Goal: Complete application form

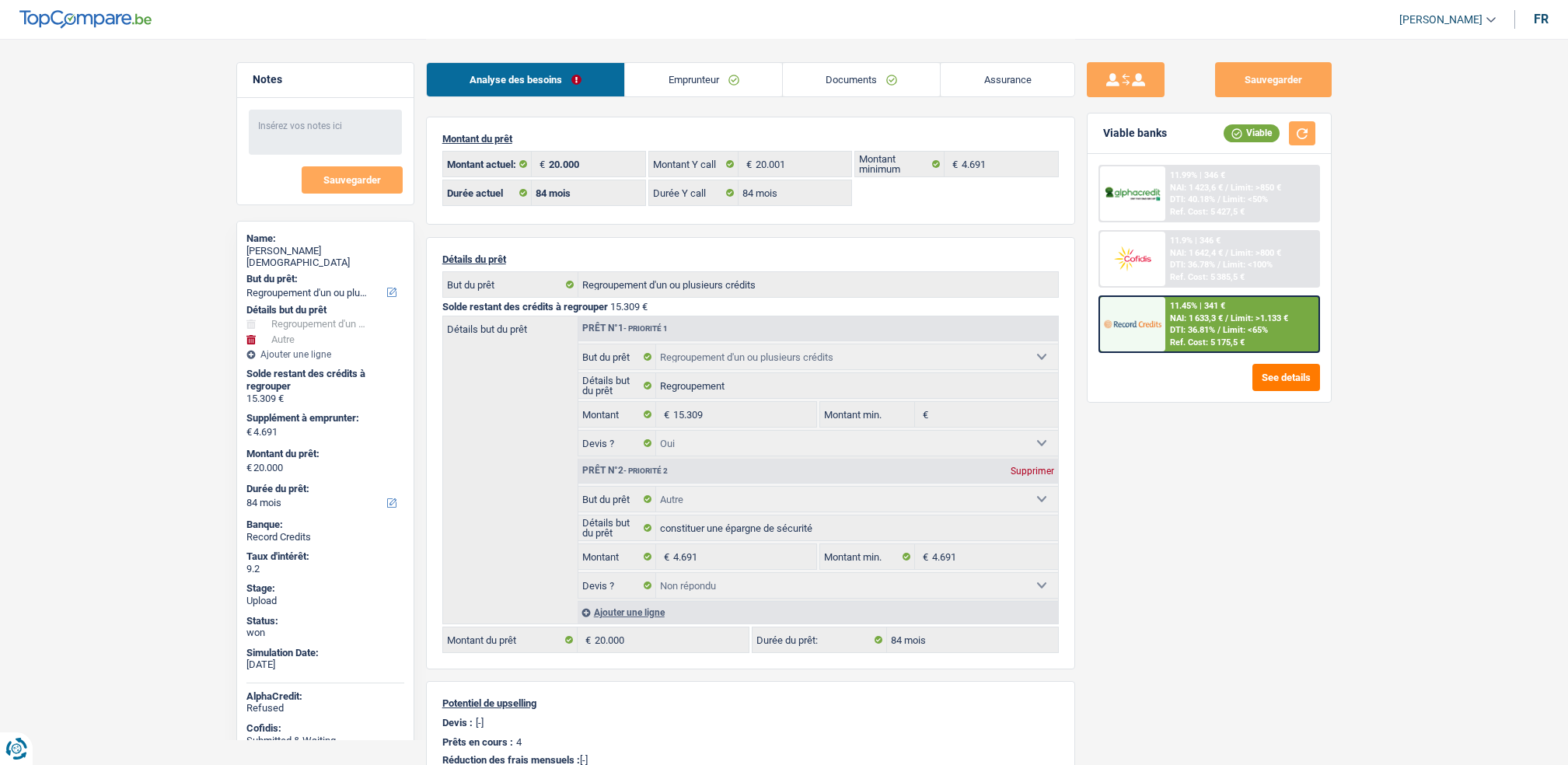
select select "refinancing"
select select "other"
select select "84"
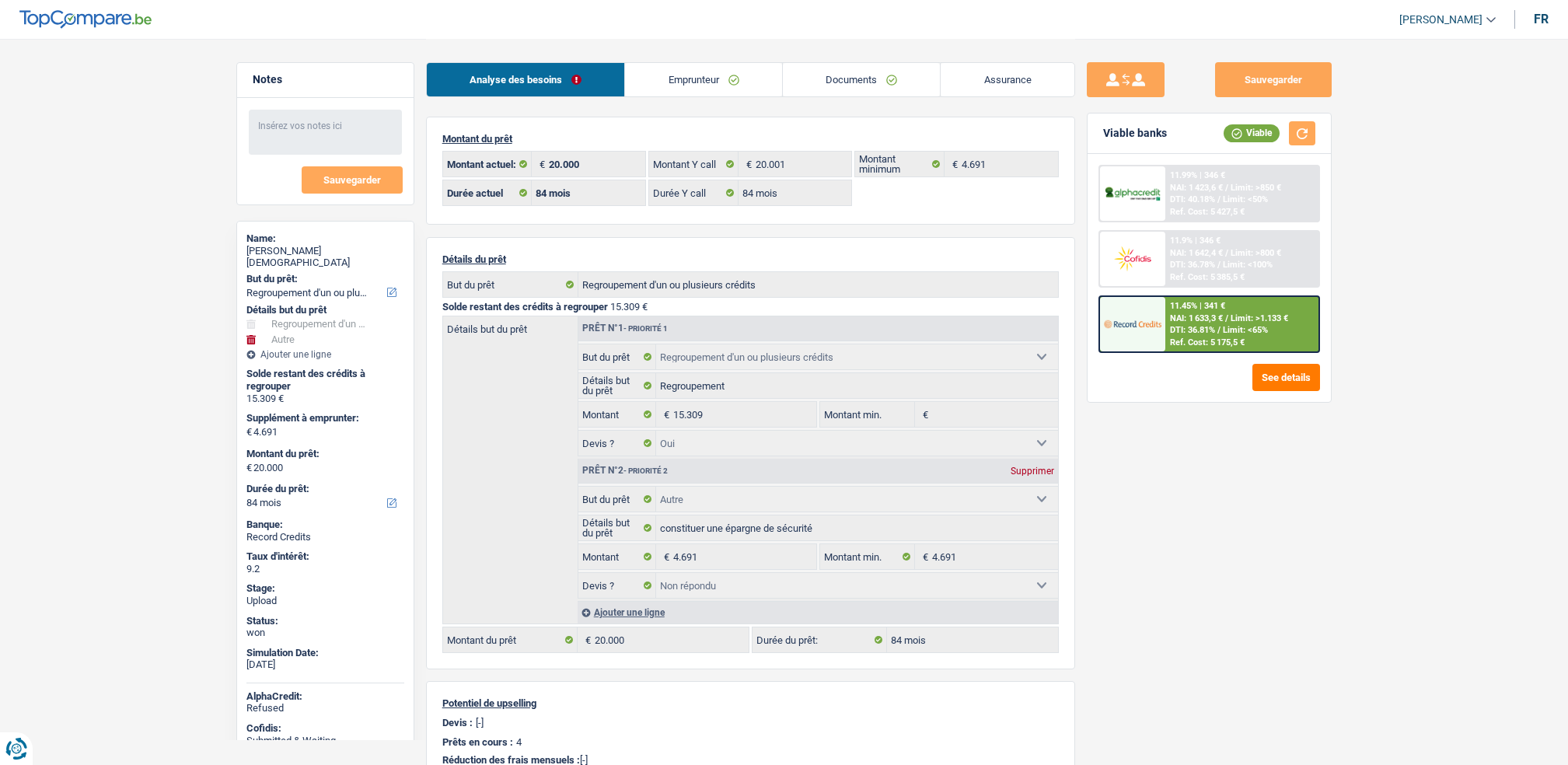
select select "84"
select select "refinancing"
select select "yes"
select select "other"
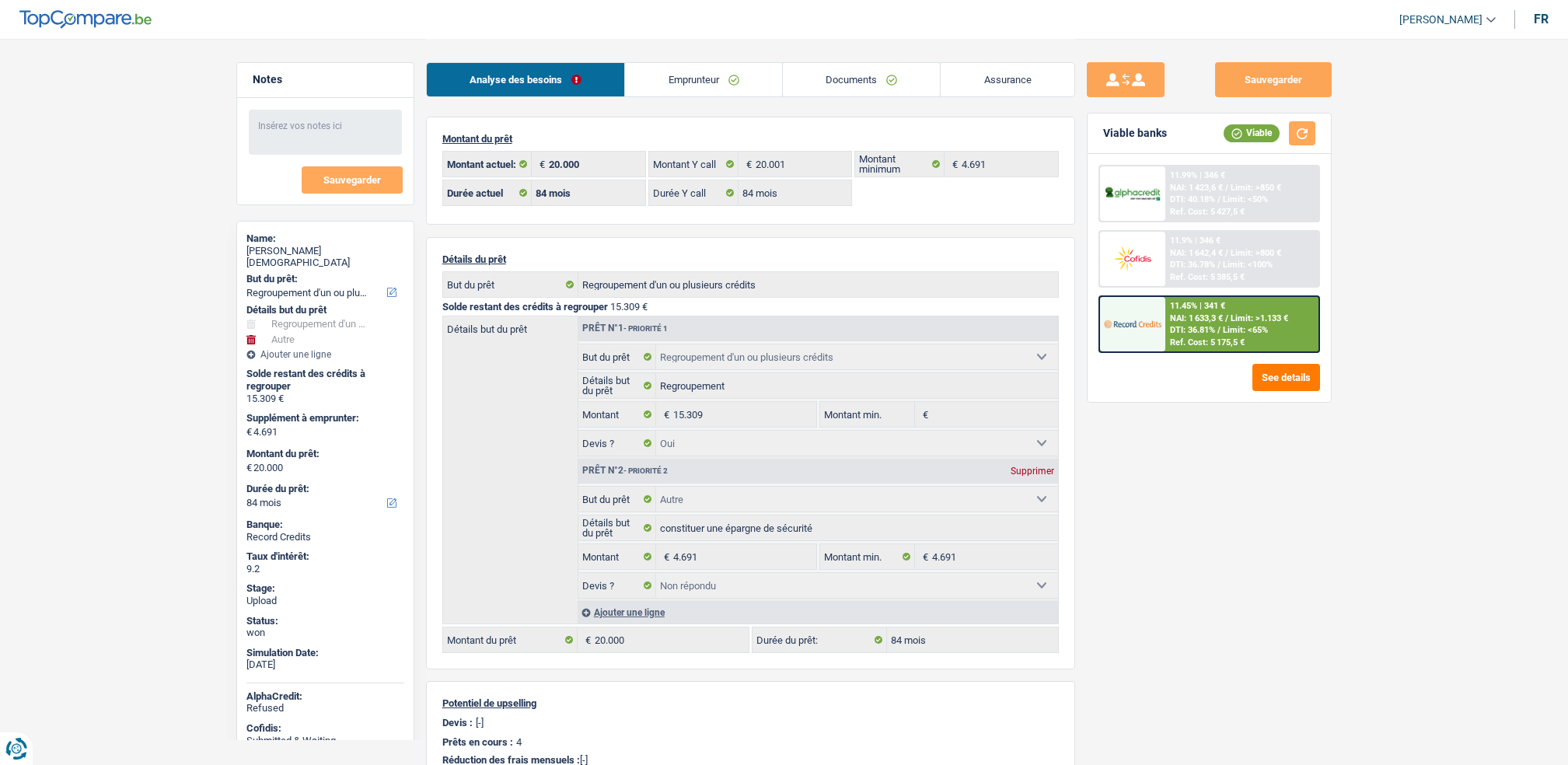
select select "not_answered"
select select "84"
select select "rents"
select select "BE"
select select "personalLoan"
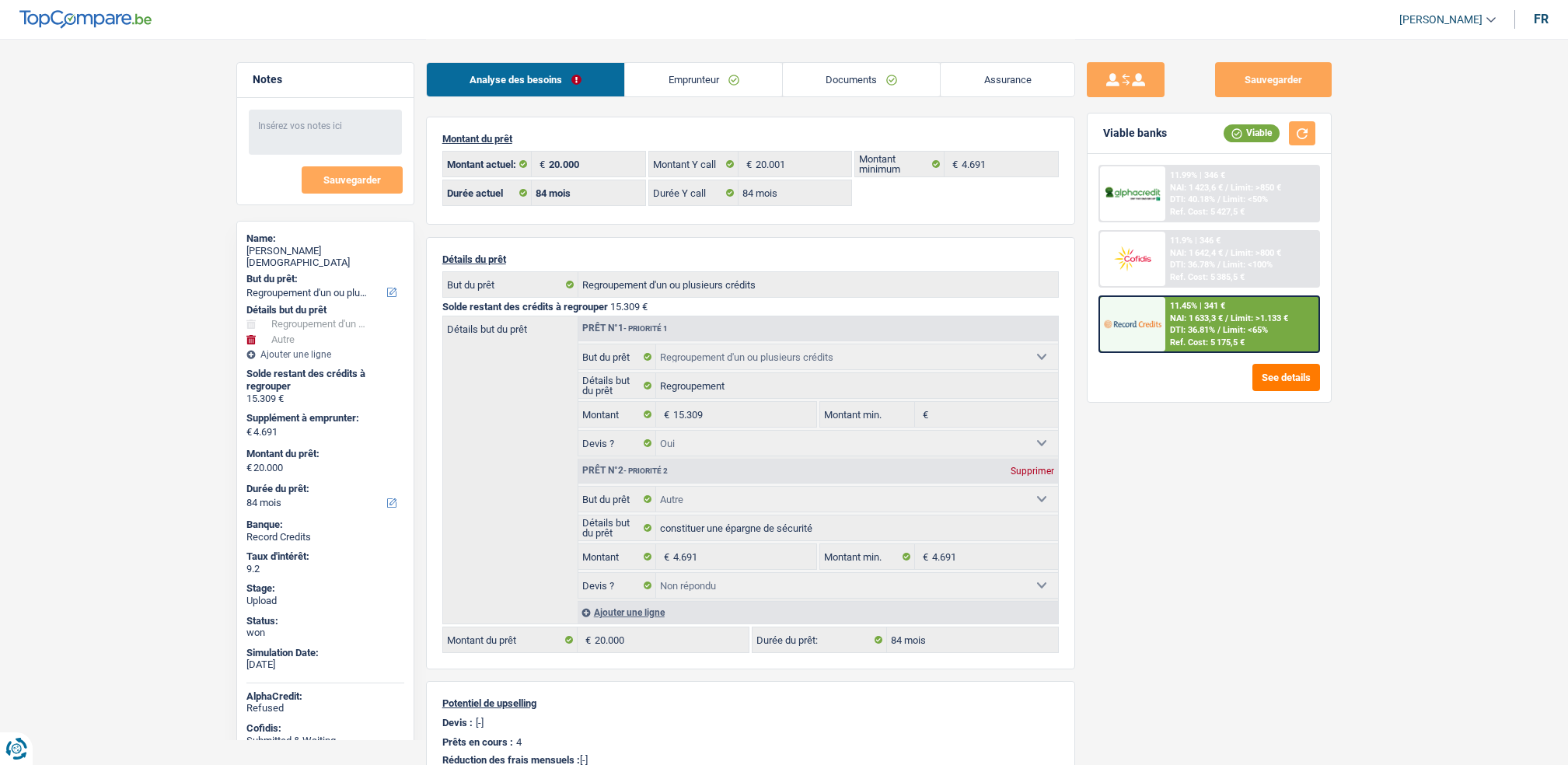
select select "homeFurnishingOrRelocation"
select select "60"
select select "cardOrCredit"
select select "personalLoan"
select select "carRestore"
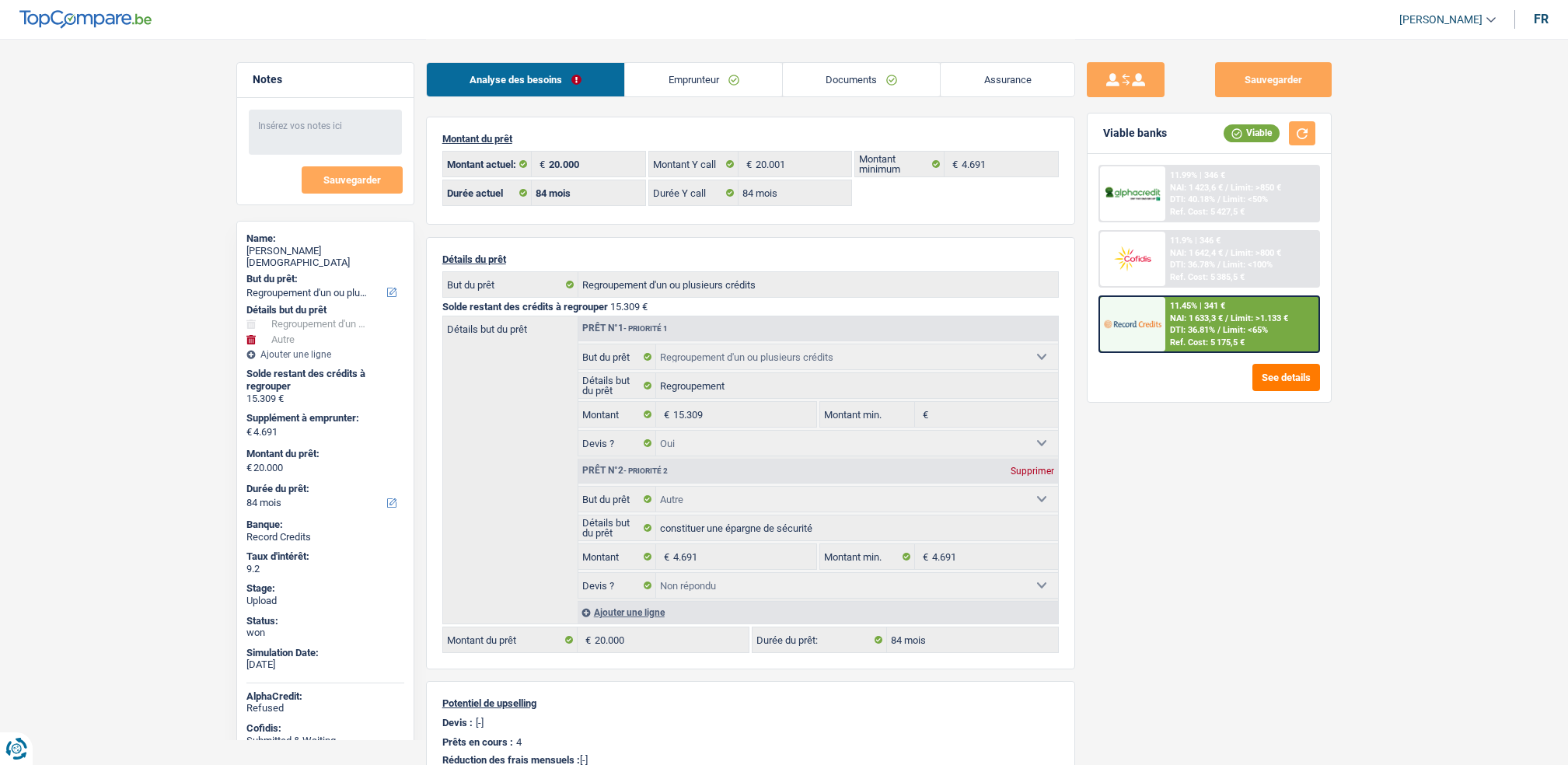
select select "24"
select select "cardOrCredit"
click at [669, 86] on link "Emprunteur" at bounding box center [703, 80] width 157 height 34
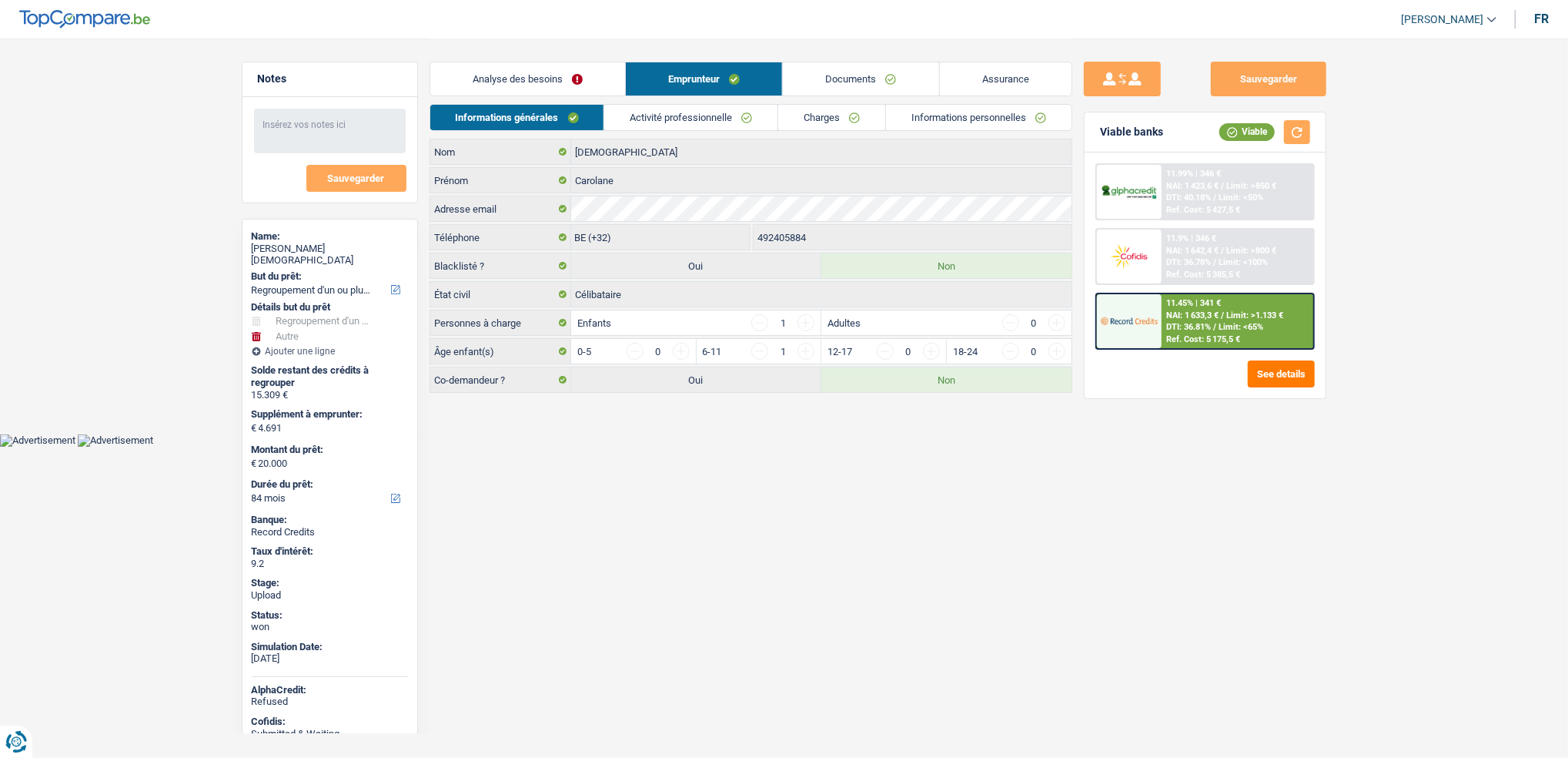
click at [738, 118] on link "Activité professionnelle" at bounding box center [691, 117] width 173 height 25
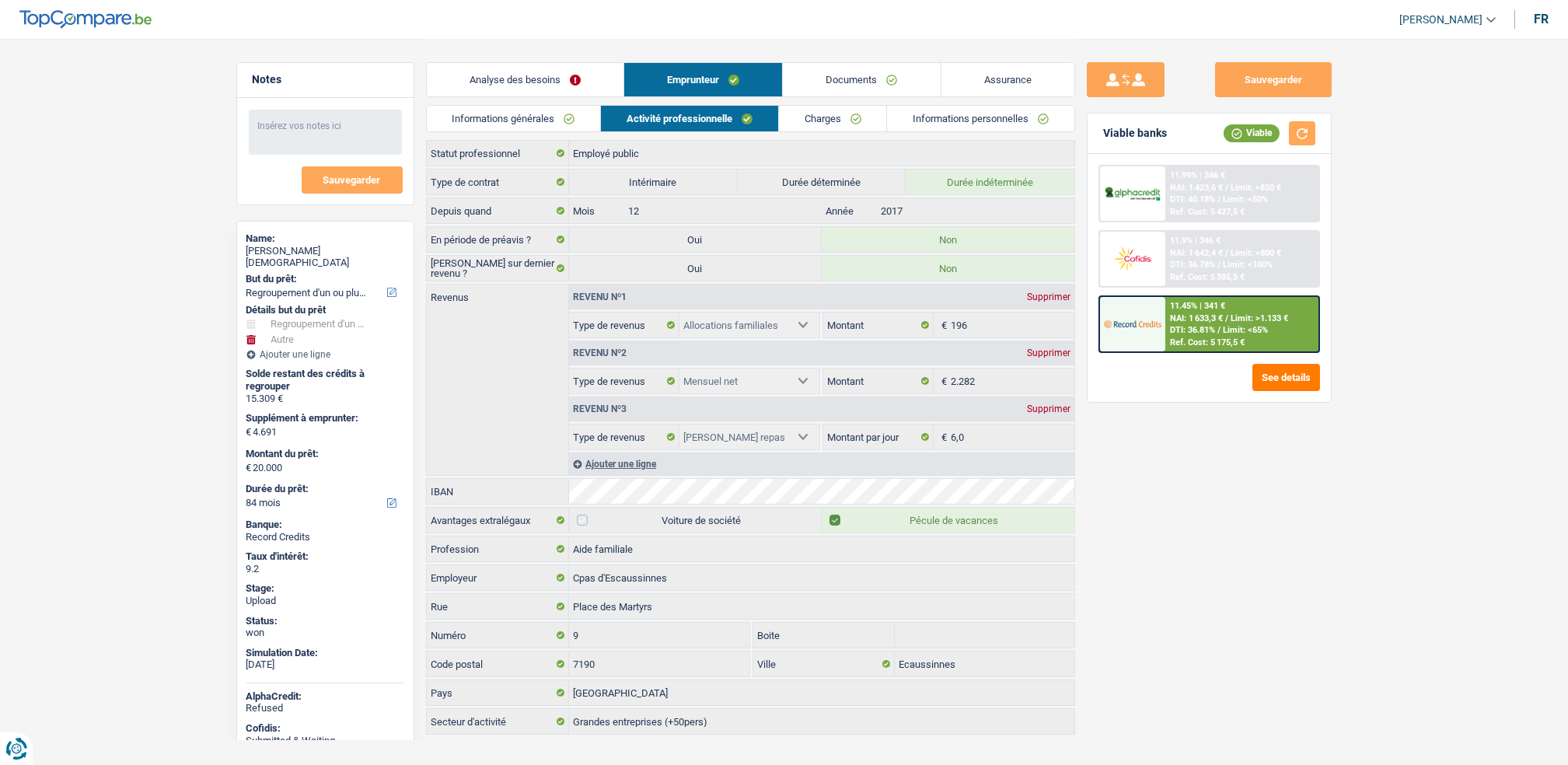
click at [847, 120] on link "Charges" at bounding box center [833, 118] width 108 height 25
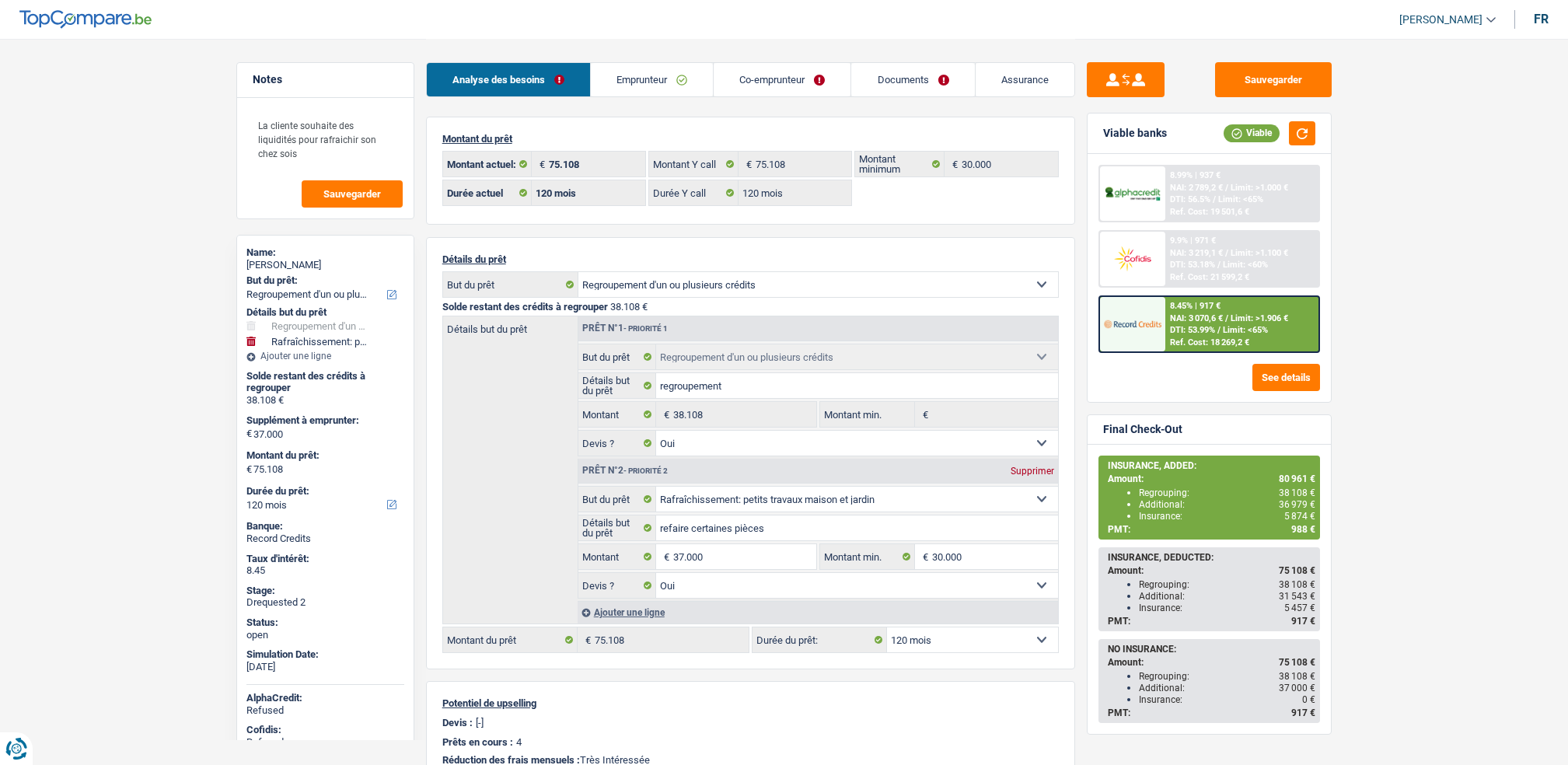
select select "refinancing"
select select "houseOrGarden"
select select "120"
select select "32"
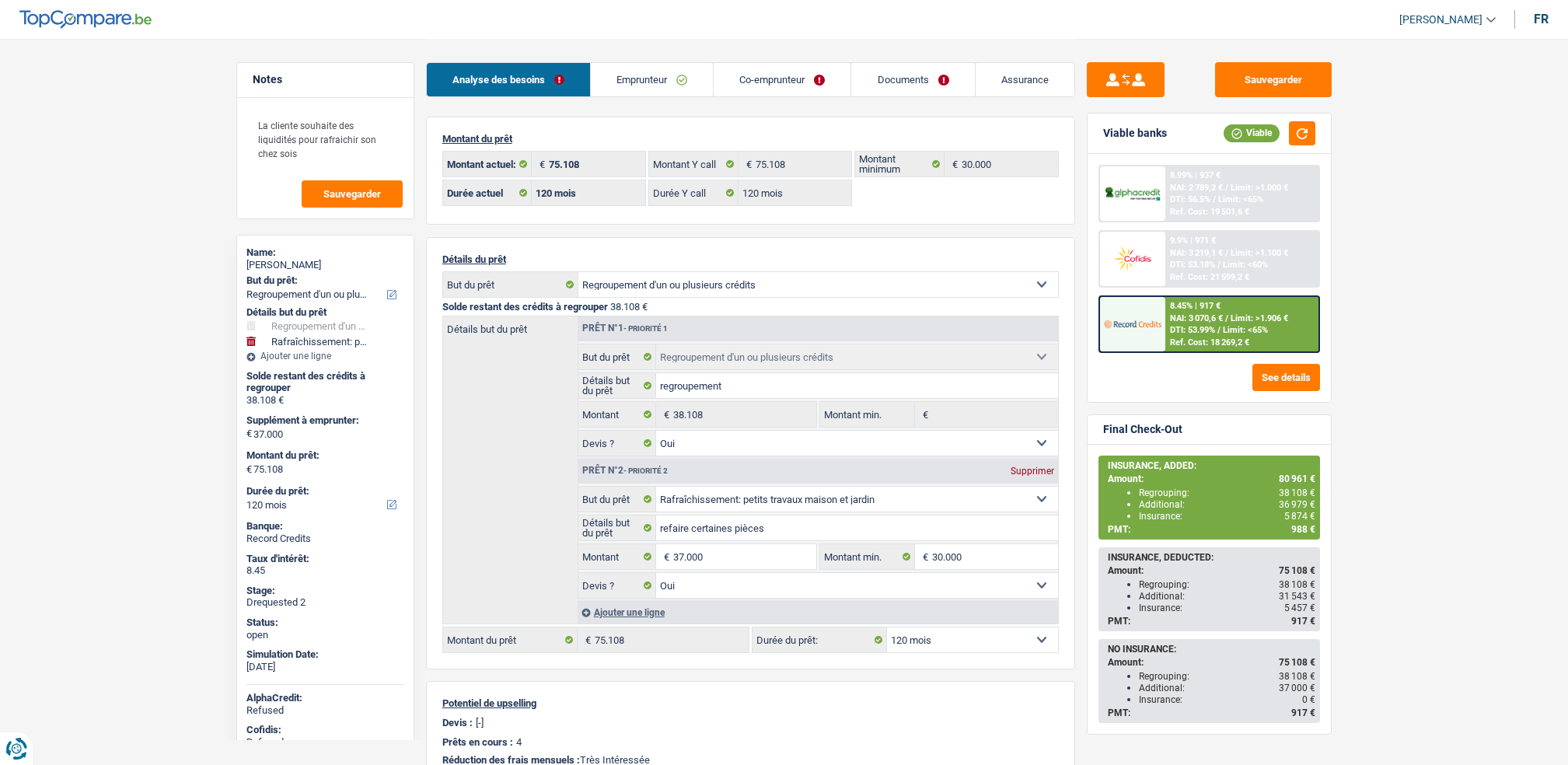
select select "married"
select select "ownerWithMortgage"
select select "BE"
select select "mortgage"
select select "300"
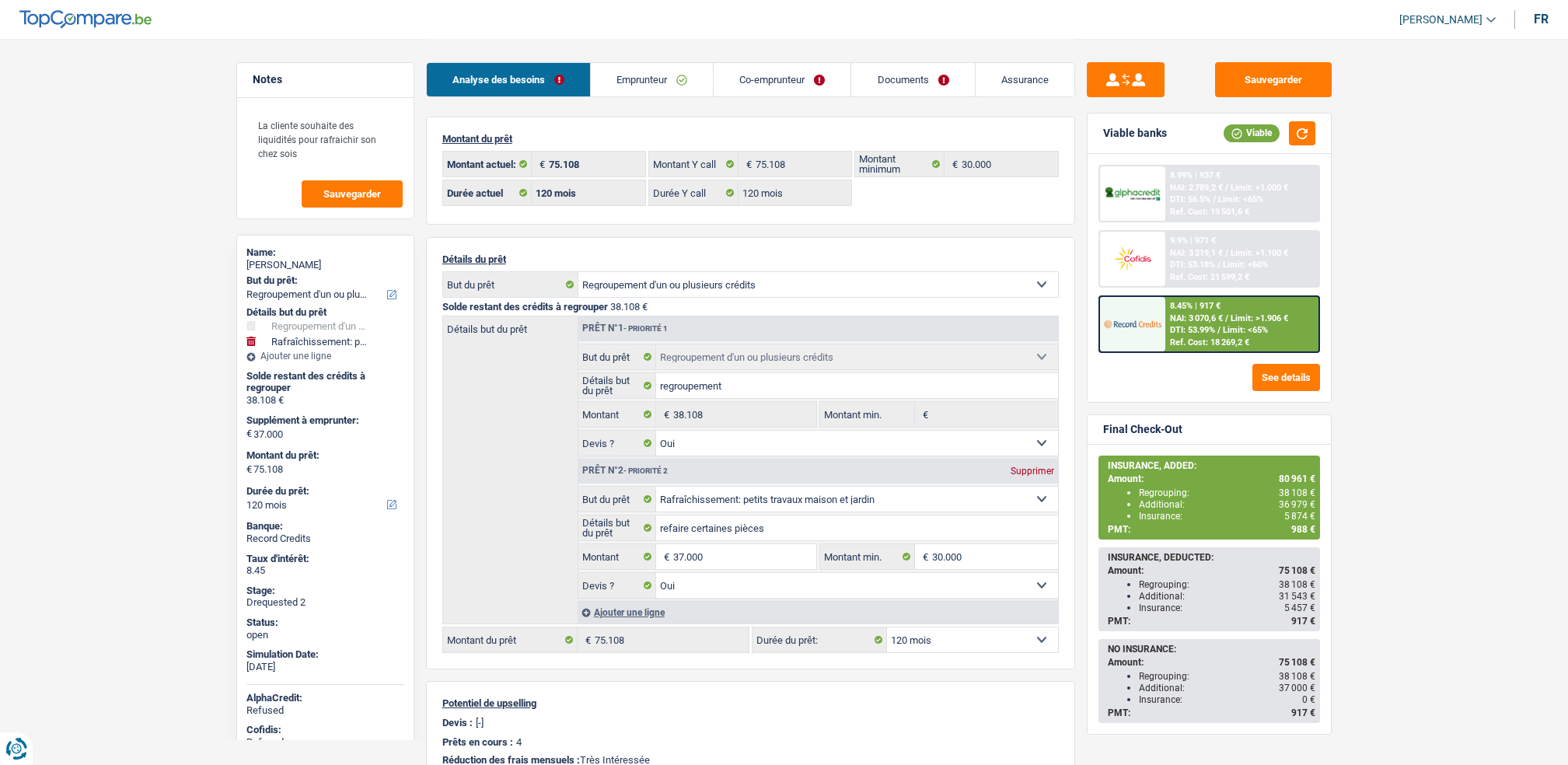
select select "creditConsolidation"
select select "120"
select select "creditConsolidation"
select select "120"
select select "cardOrCredit"
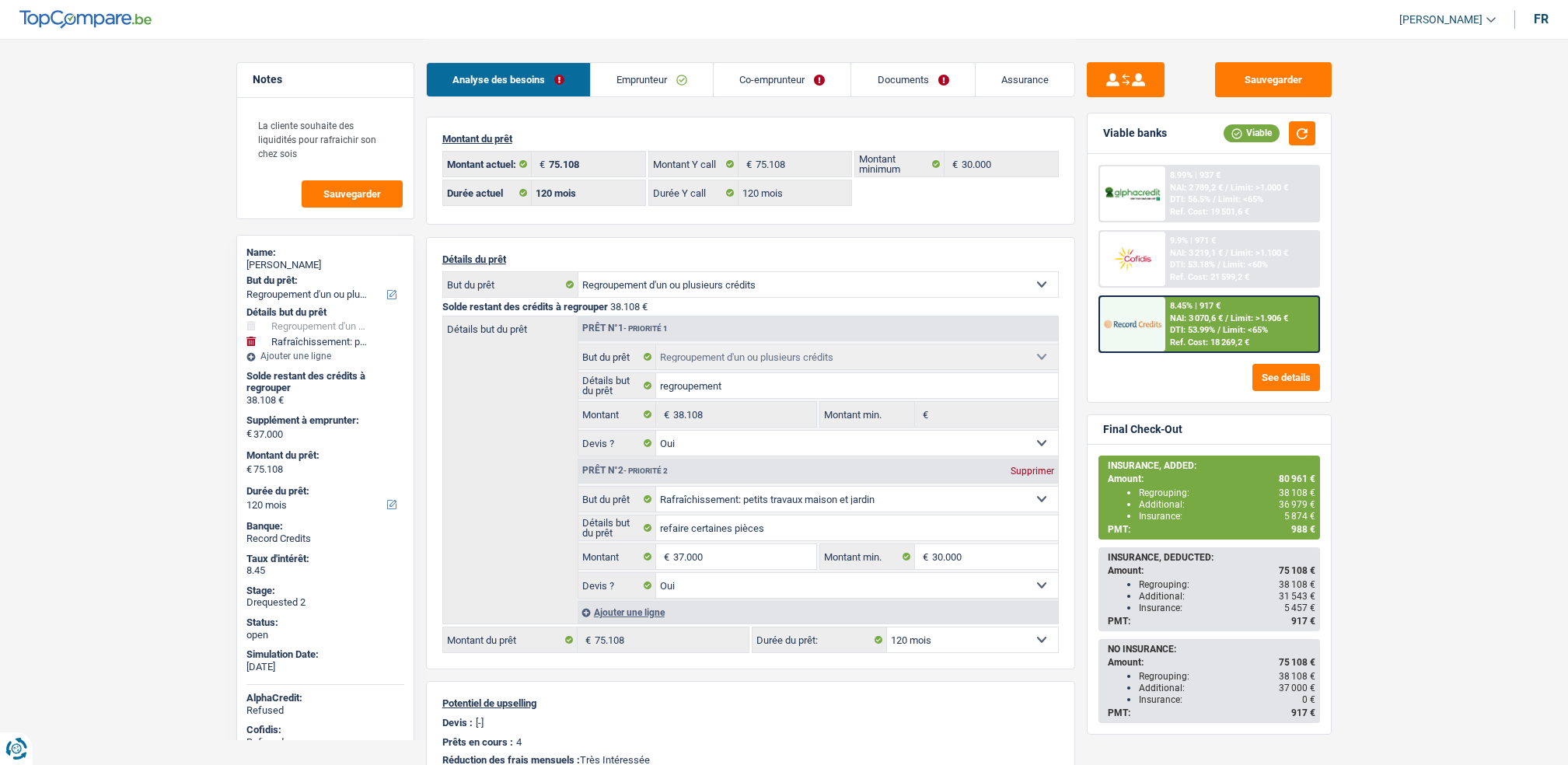
click at [686, 63] on link "Emprunteur" at bounding box center [652, 80] width 122 height 34
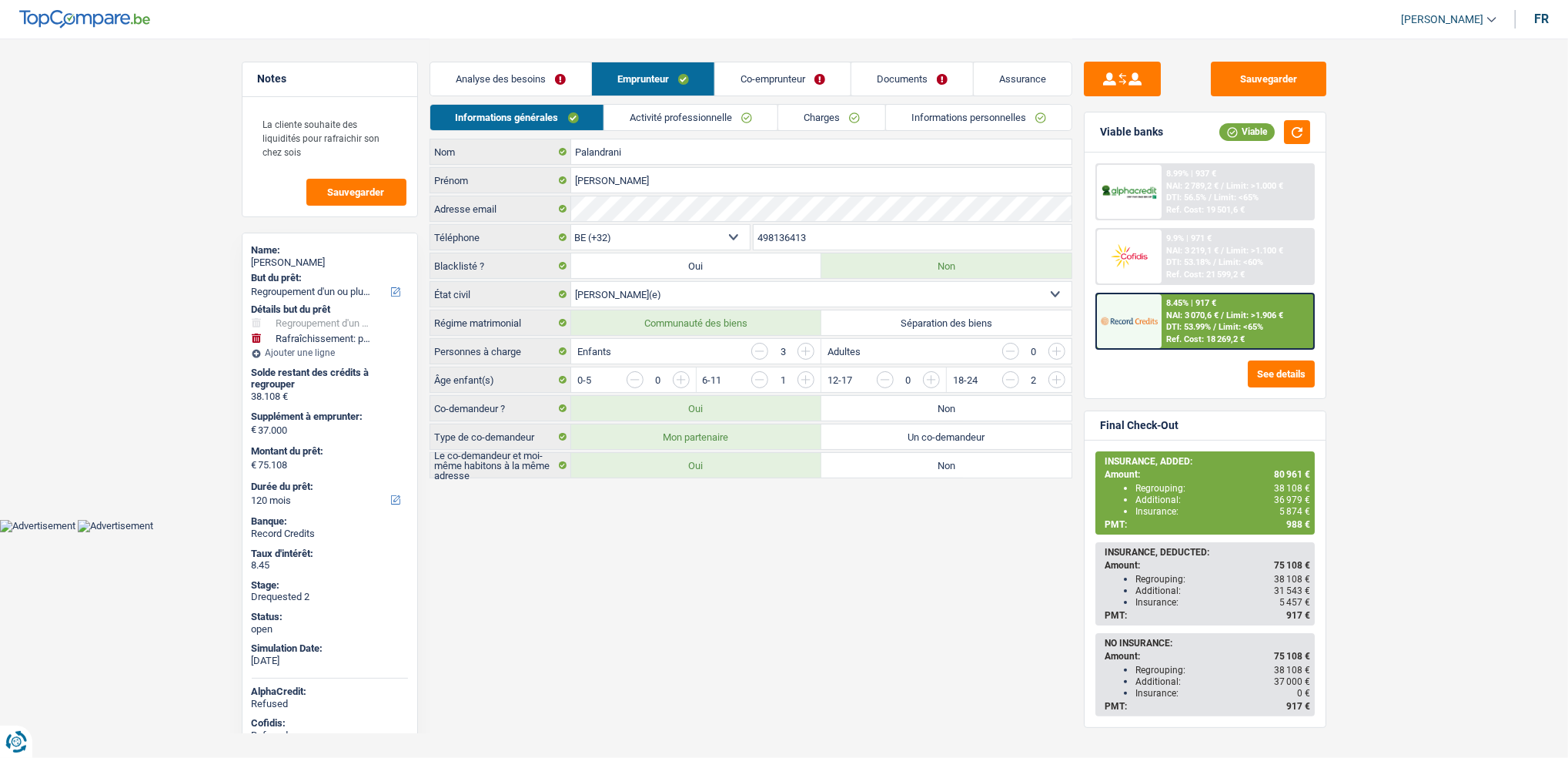
click at [672, 107] on link "Activité professionnelle" at bounding box center [691, 117] width 173 height 25
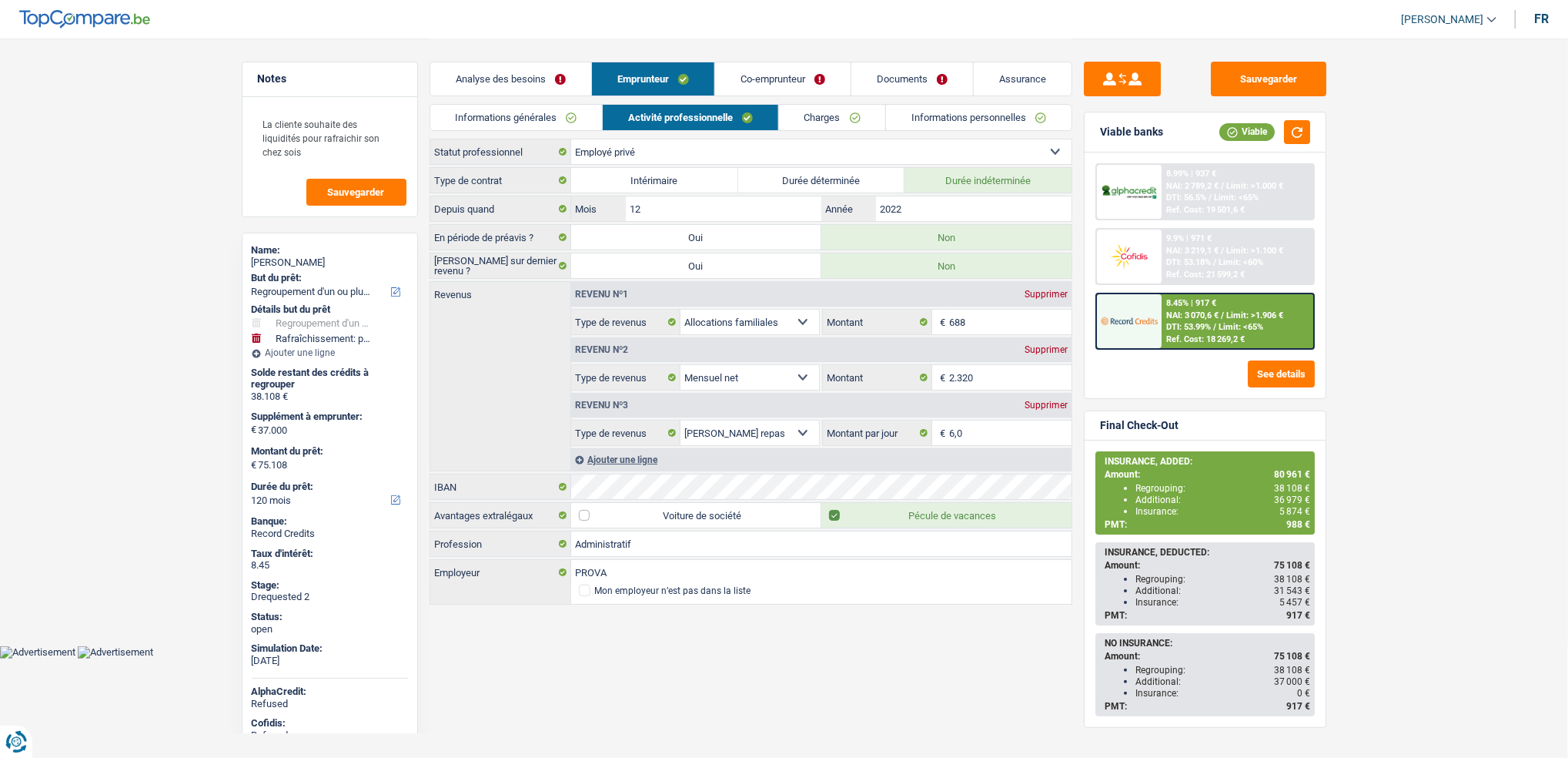
click at [789, 115] on link "Charges" at bounding box center [833, 117] width 107 height 25
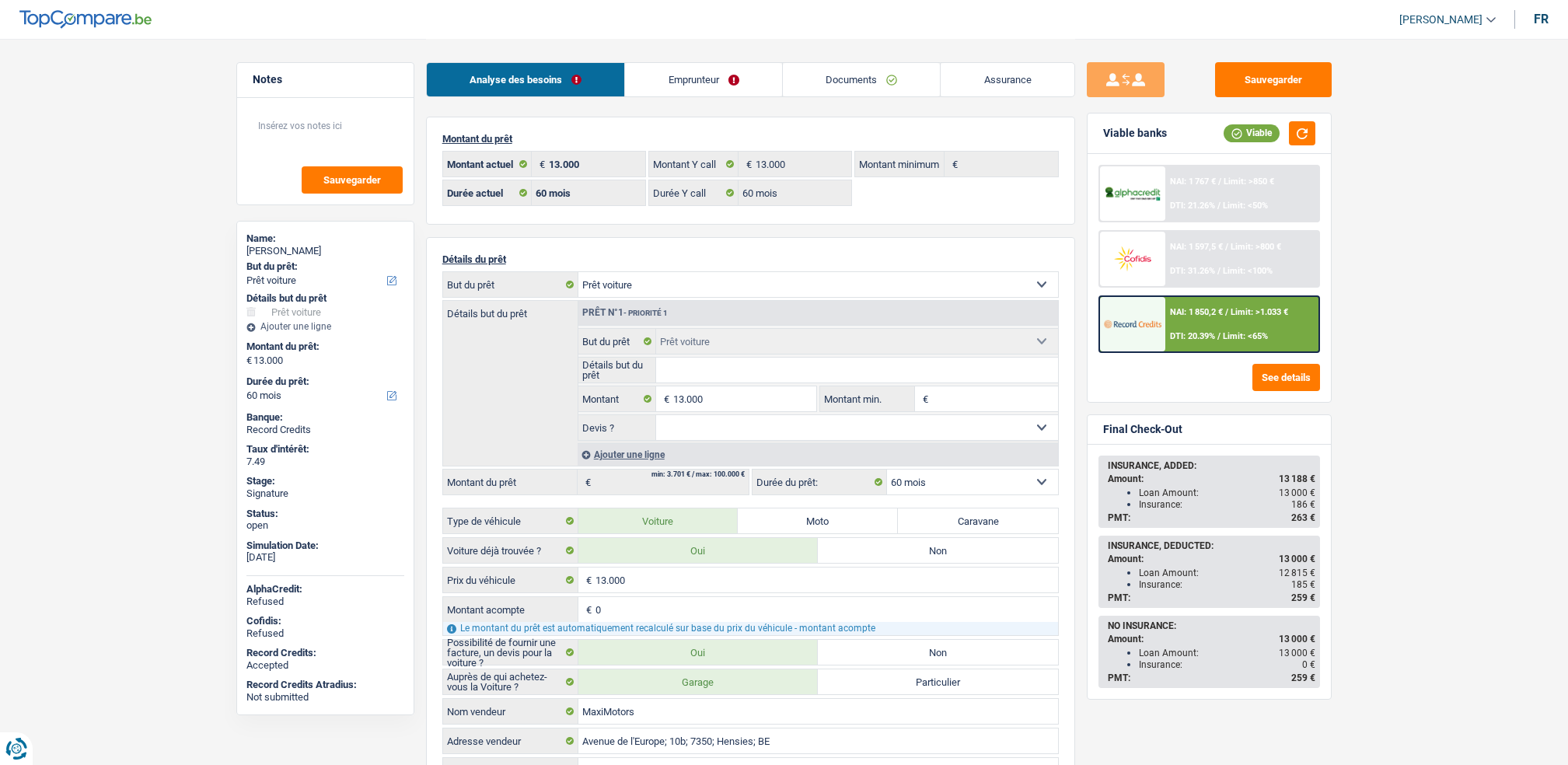
select select "car"
select select "60"
select select "32"
select select "single"
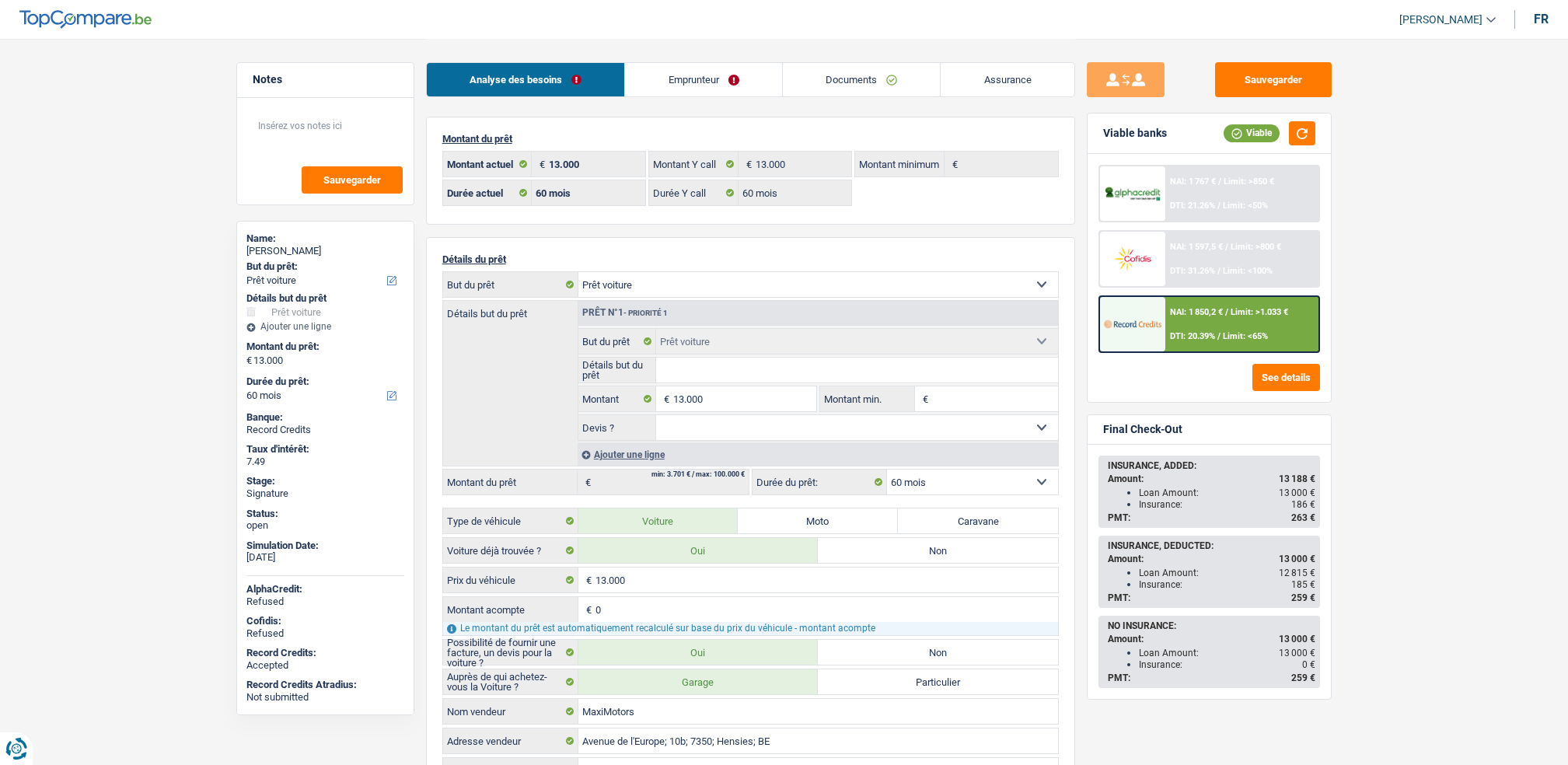
drag, startPoint x: 0, startPoint y: 0, endPoint x: 710, endPoint y: 66, distance: 713.1
click at [710, 66] on link "Emprunteur" at bounding box center [703, 80] width 157 height 34
